Goal: Task Accomplishment & Management: Manage account settings

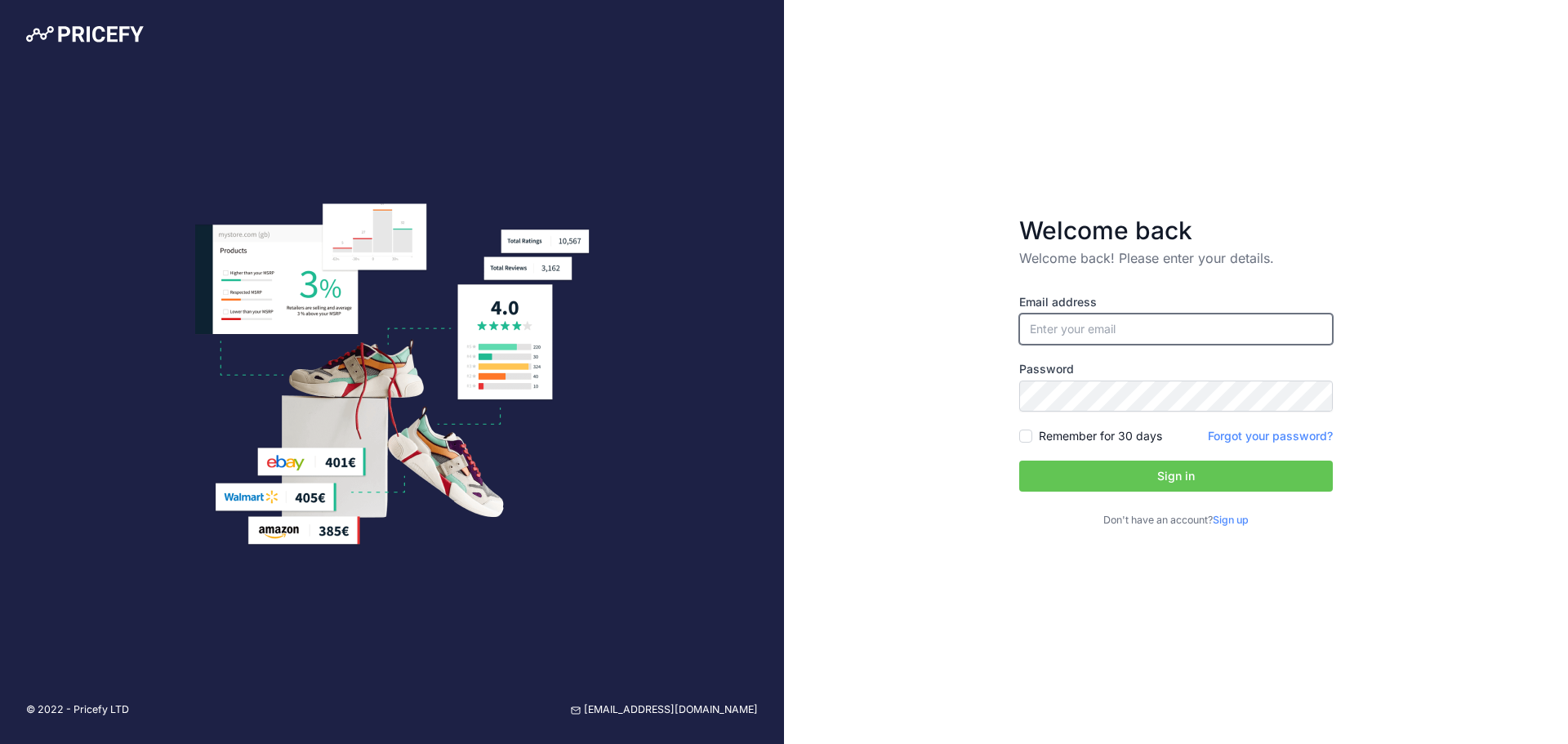
click at [1225, 333] on input "email" at bounding box center [1176, 329] width 314 height 31
type input "[PERSON_NAME][EMAIL_ADDRESS][DOMAIN_NAME]"
click at [1101, 476] on button "Sign in" at bounding box center [1176, 476] width 314 height 31
click at [1026, 436] on input "Remember for 30 days" at bounding box center [1025, 435] width 13 height 13
checkbox input "true"
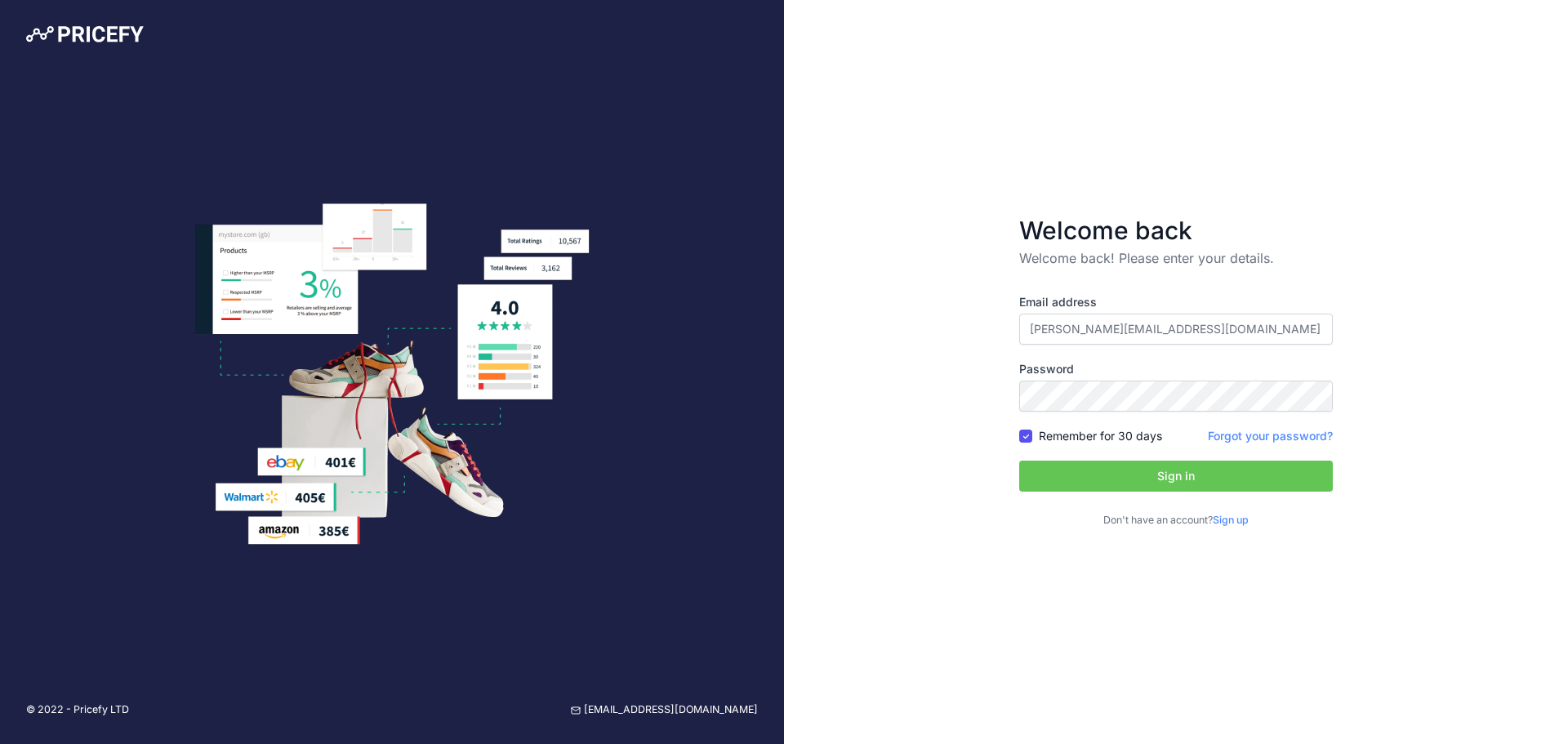
click at [1069, 476] on button "Sign in" at bounding box center [1176, 476] width 314 height 31
